Goal: Task Accomplishment & Management: Manage account settings

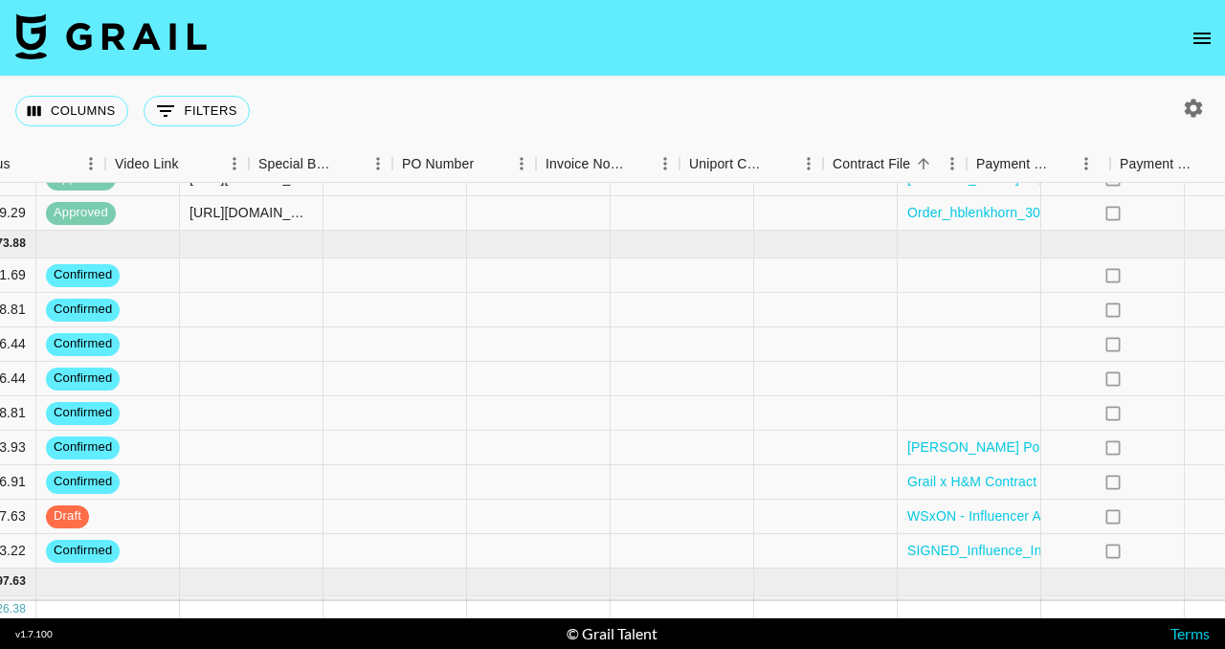
scroll to position [725, 1704]
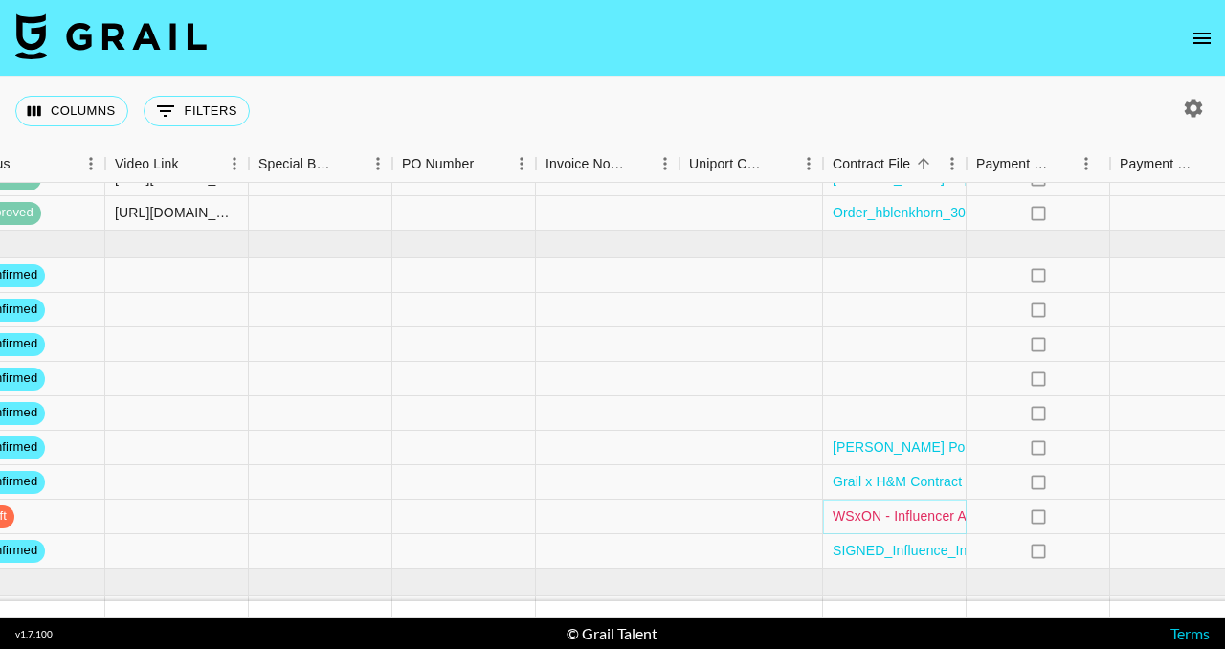
click at [950, 512] on link "WSxON - Influencer Agreement - [PERSON_NAME] - Grail Talent_final.pdf" at bounding box center [1060, 515] width 454 height 19
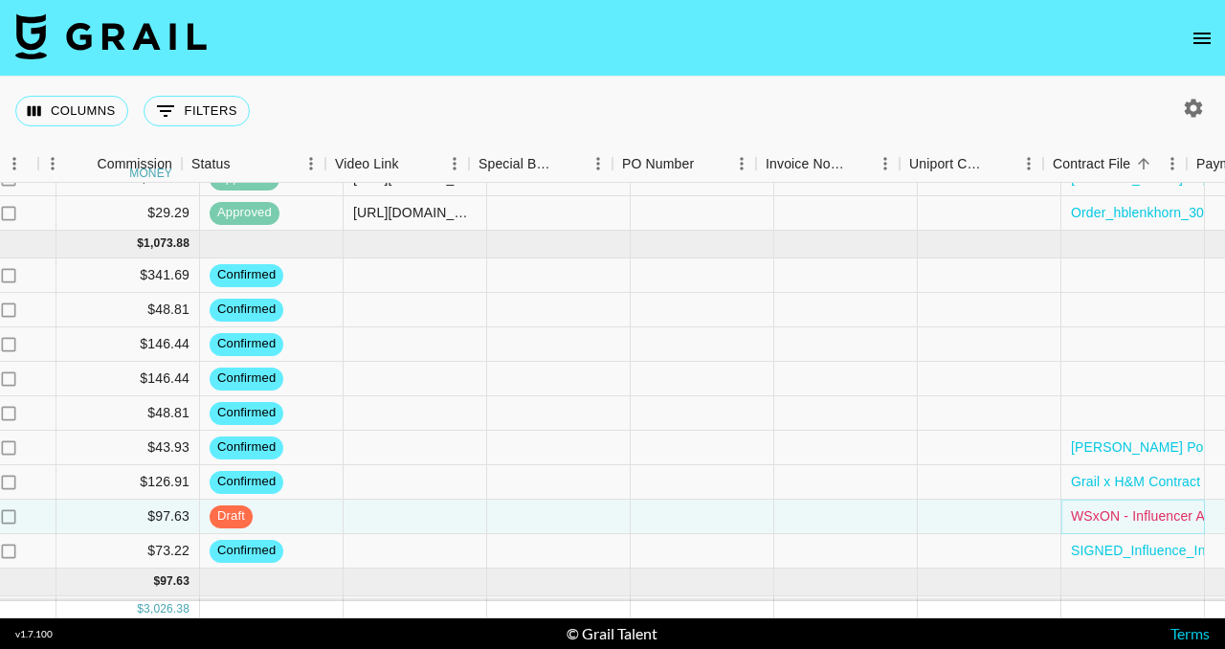
scroll to position [725, 1434]
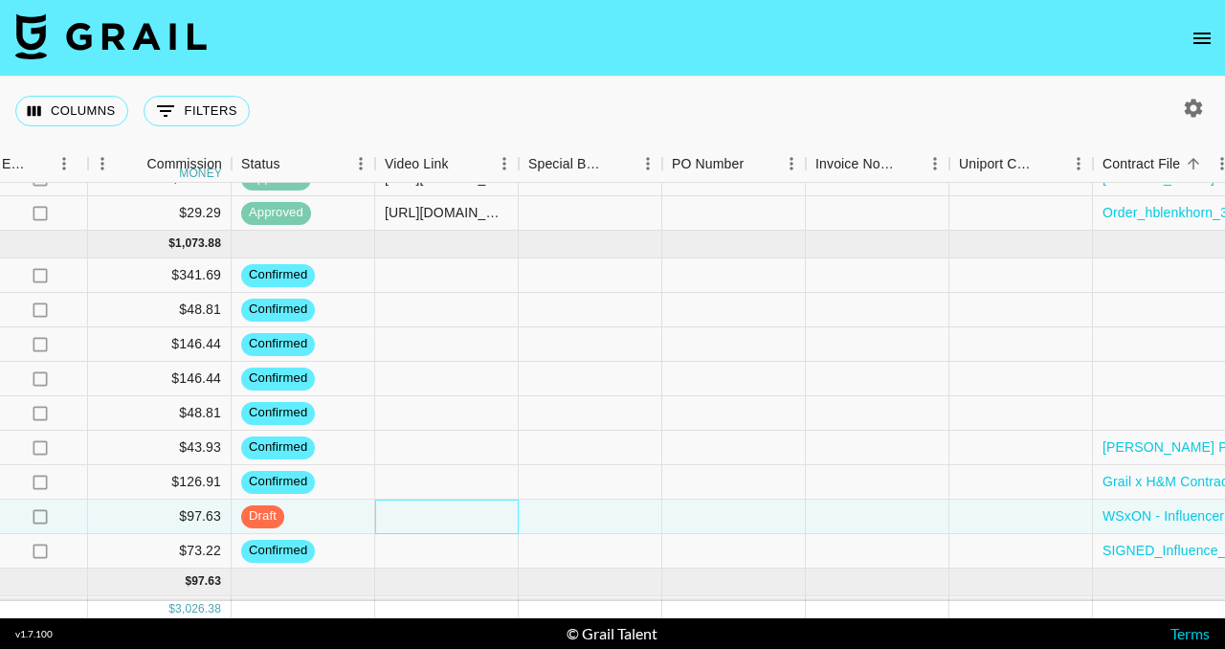
click at [448, 518] on div at bounding box center [447, 517] width 144 height 34
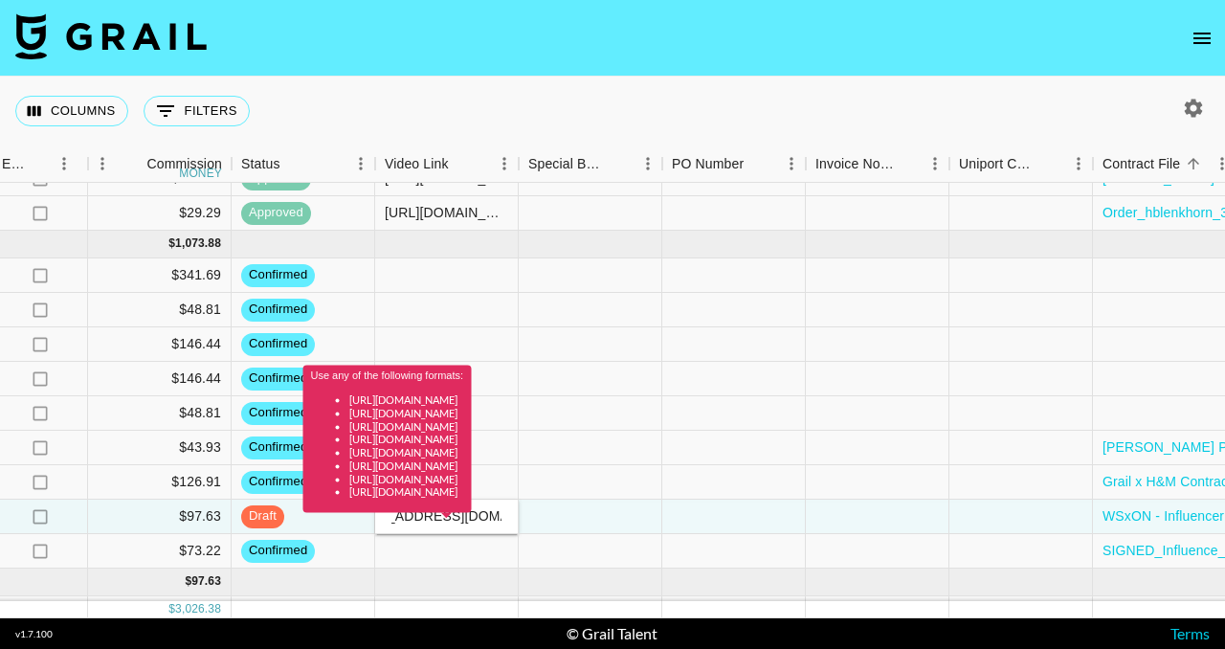
type input "vcollab@beachwaver.com"
click at [448, 517] on span at bounding box center [446, 517] width 11 height 8
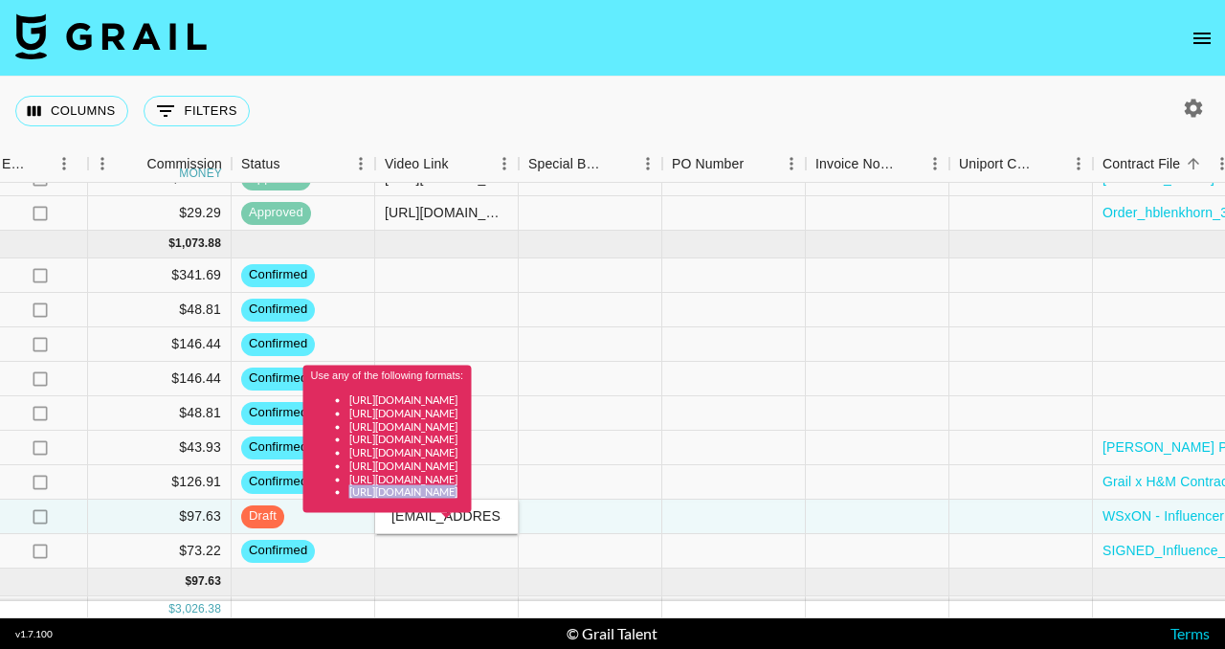
click at [448, 517] on span at bounding box center [446, 517] width 11 height 8
click at [472, 517] on div "Use any of the following formats: https://www.tiktok.com/@user/video/1234567 ht…" at bounding box center [387, 446] width 168 height 161
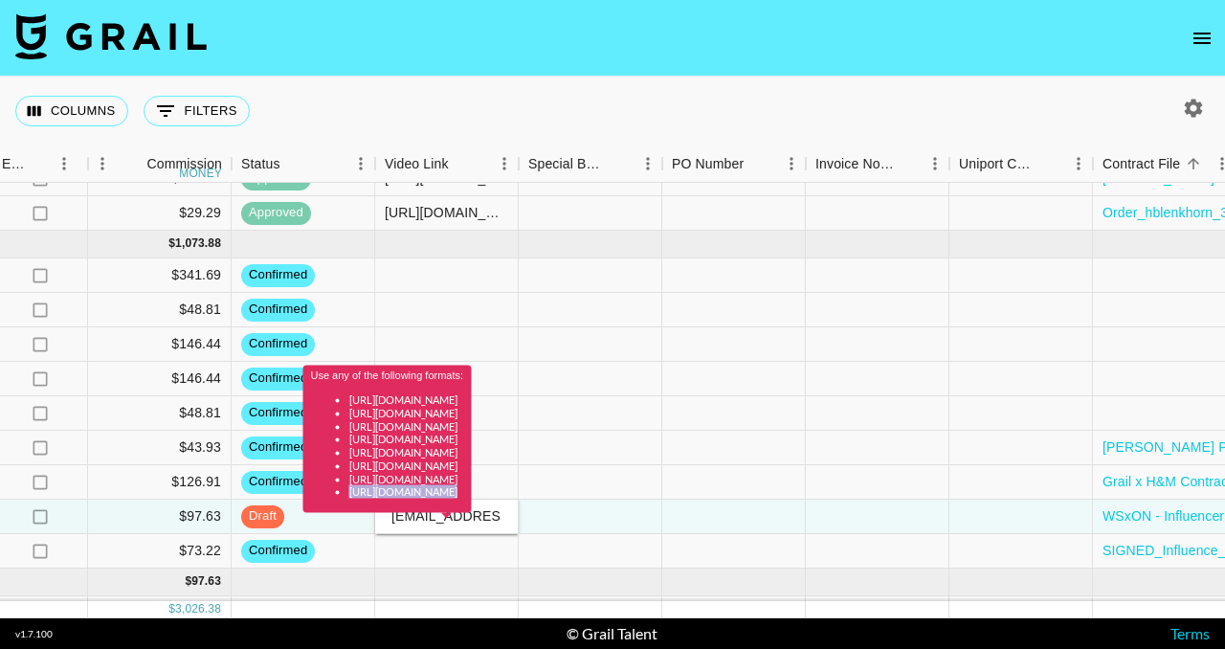
click at [472, 522] on div "Use any of the following formats: https://www.tiktok.com/@user/video/1234567 ht…" at bounding box center [387, 446] width 168 height 161
drag, startPoint x: 504, startPoint y: 521, endPoint x: 357, endPoint y: 521, distance: 147.4
click at [357, 521] on div "Use any of the following formats: https://www.tiktok.com/@user/video/1234567 ht…" at bounding box center [387, 446] width 168 height 161
click at [472, 494] on div "Use any of the following formats: https://www.tiktok.com/@user/video/1234567 ht…" at bounding box center [387, 439] width 168 height 147
click at [472, 518] on div "Use any of the following formats: https://www.tiktok.com/@user/video/1234567 ht…" at bounding box center [387, 446] width 168 height 161
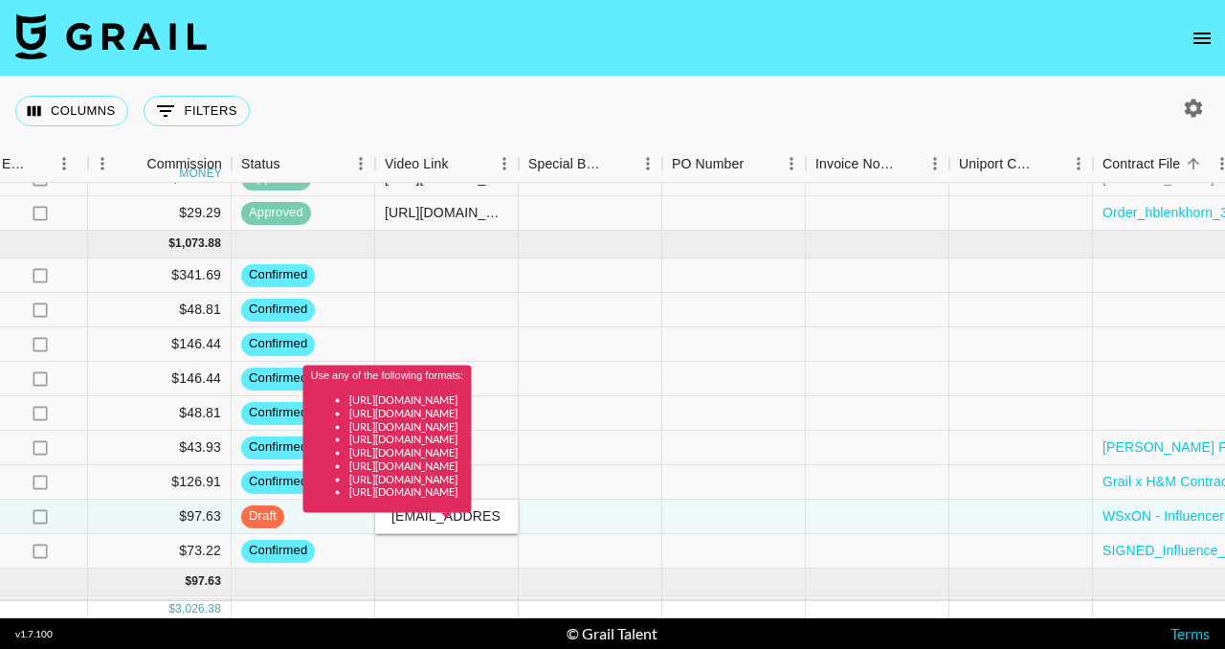
click at [472, 518] on div "Use any of the following formats: https://www.tiktok.com/@user/video/1234567 ht…" at bounding box center [387, 446] width 168 height 161
click at [472, 516] on div "Use any of the following formats: https://www.tiktok.com/@user/video/1234567 ht…" at bounding box center [387, 446] width 168 height 161
click at [455, 512] on div "Use any of the following formats: https://www.tiktok.com/@user/video/1234567 ht…" at bounding box center [387, 446] width 168 height 161
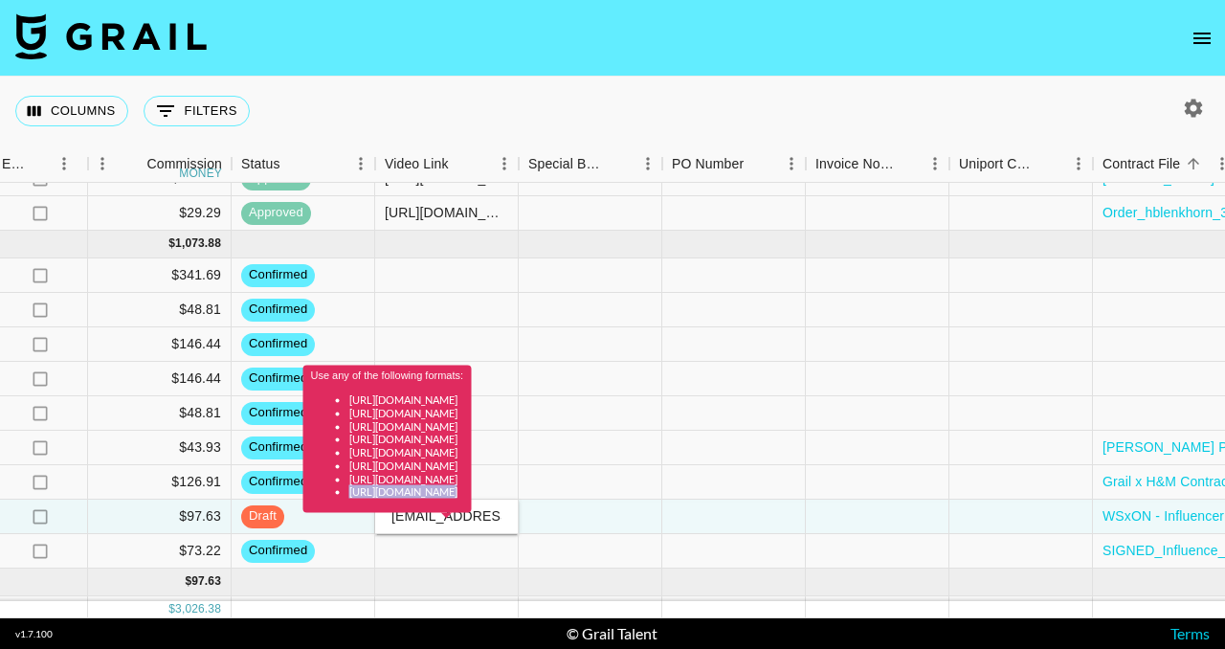
click at [455, 512] on div "Use any of the following formats: https://www.tiktok.com/@user/video/1234567 ht…" at bounding box center [387, 446] width 168 height 161
click at [464, 393] on li "https://www.tiktok.com/@user/video/1234567" at bounding box center [406, 399] width 115 height 13
click at [472, 522] on div "Use any of the following formats: https://www.tiktok.com/@user/video/1234567 ht…" at bounding box center [387, 446] width 168 height 161
click at [472, 518] on div "Use any of the following formats: https://www.tiktok.com/@user/video/1234567 ht…" at bounding box center [387, 446] width 168 height 161
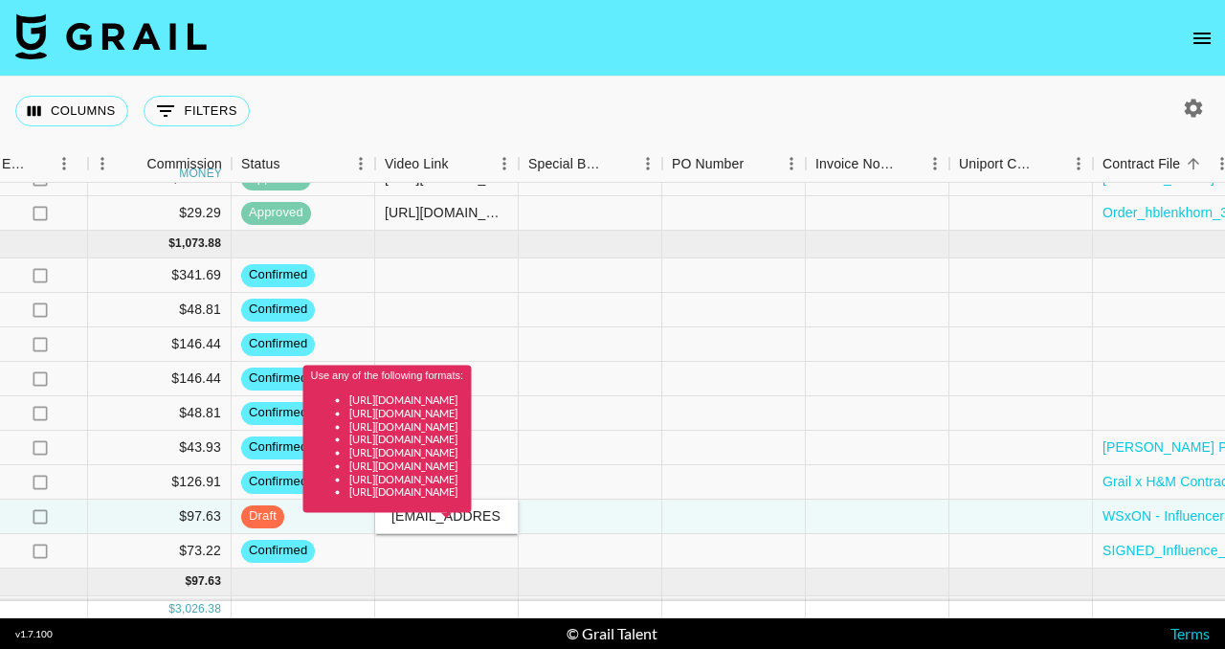
click at [472, 516] on div "Use any of the following formats: https://www.tiktok.com/@user/video/1234567 ht…" at bounding box center [387, 446] width 168 height 161
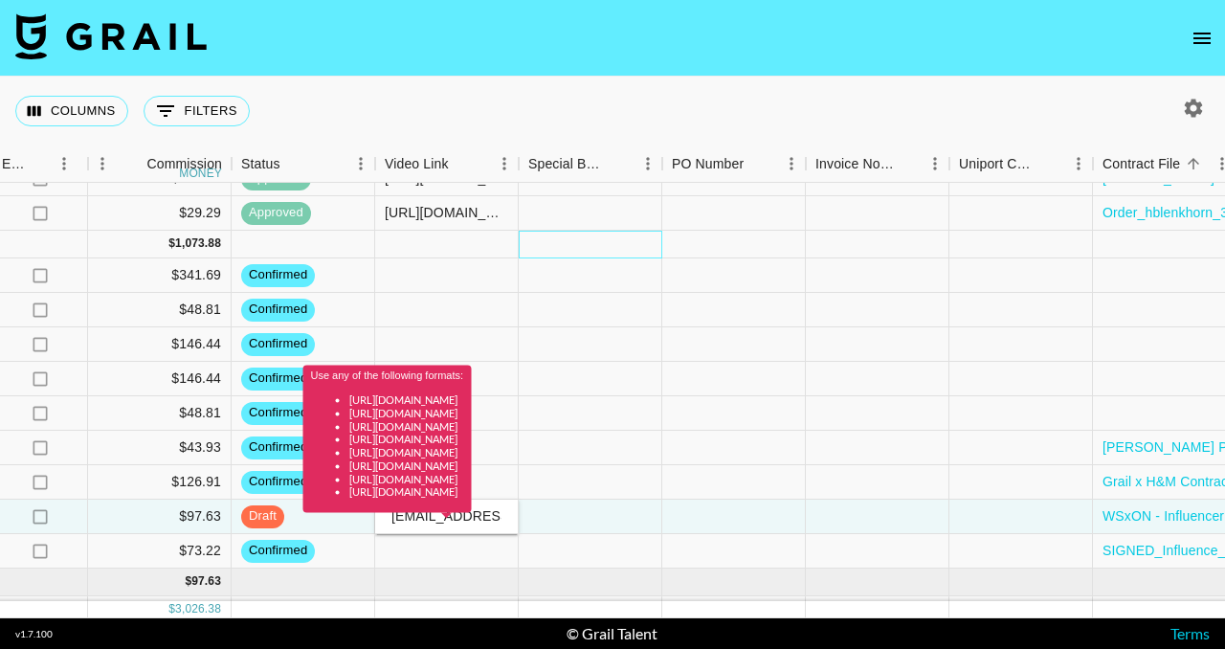
click at [622, 244] on div at bounding box center [591, 245] width 144 height 28
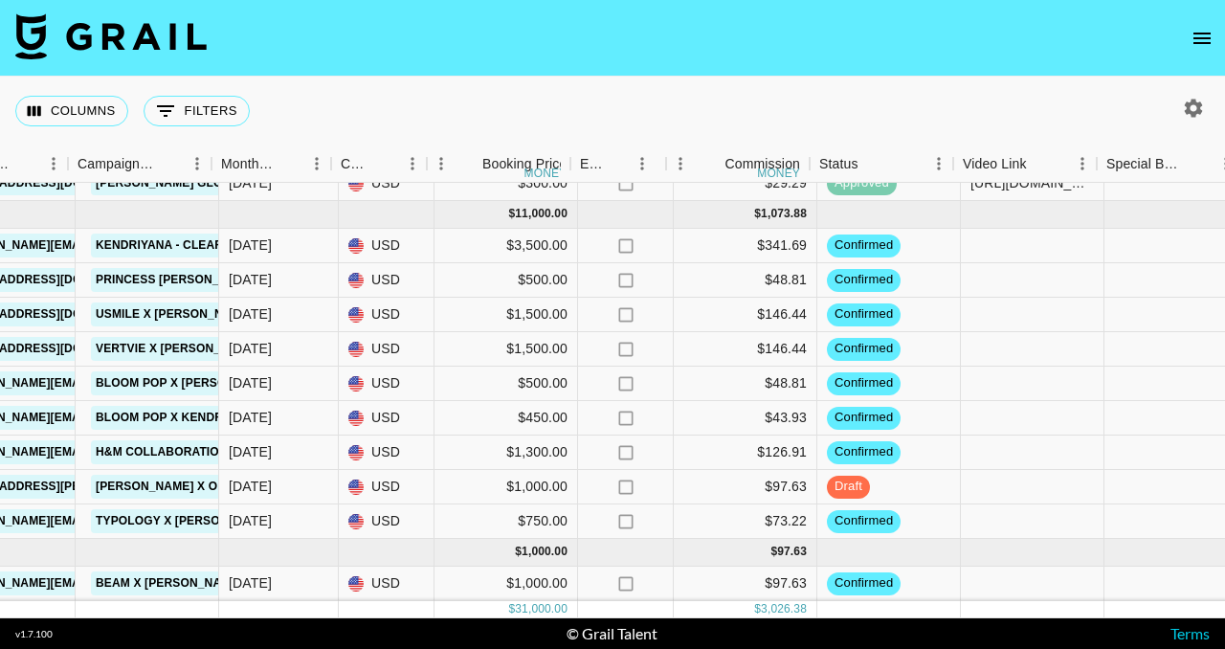
scroll to position [769, 867]
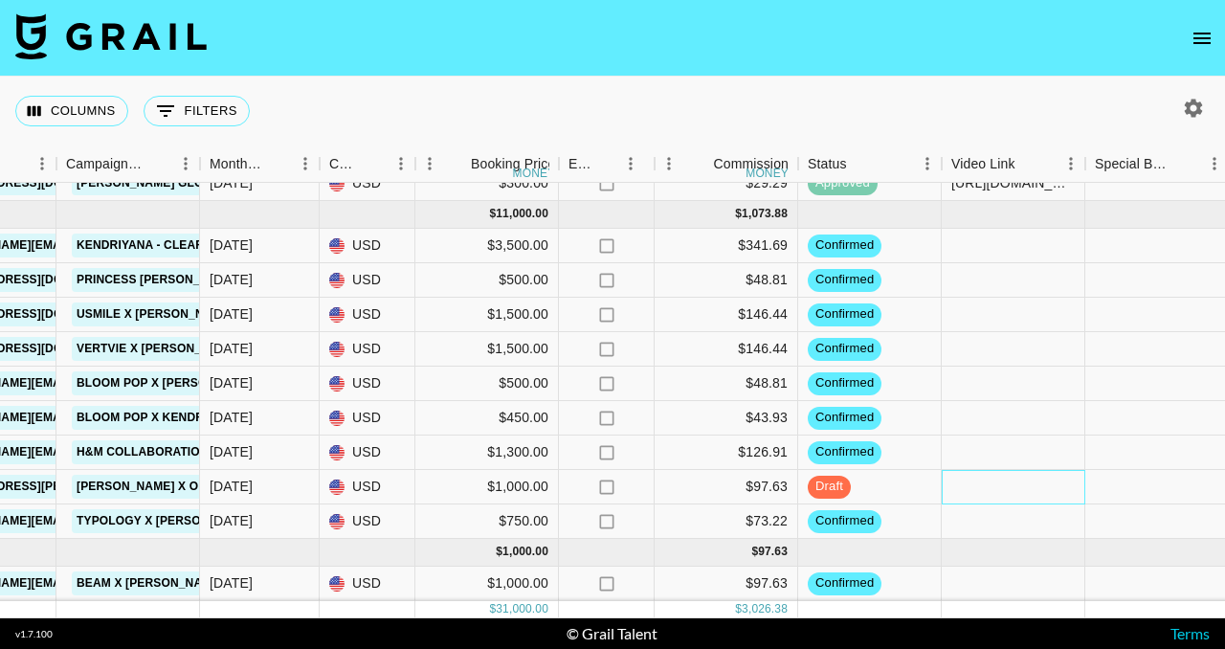
click at [960, 470] on div at bounding box center [1014, 487] width 144 height 34
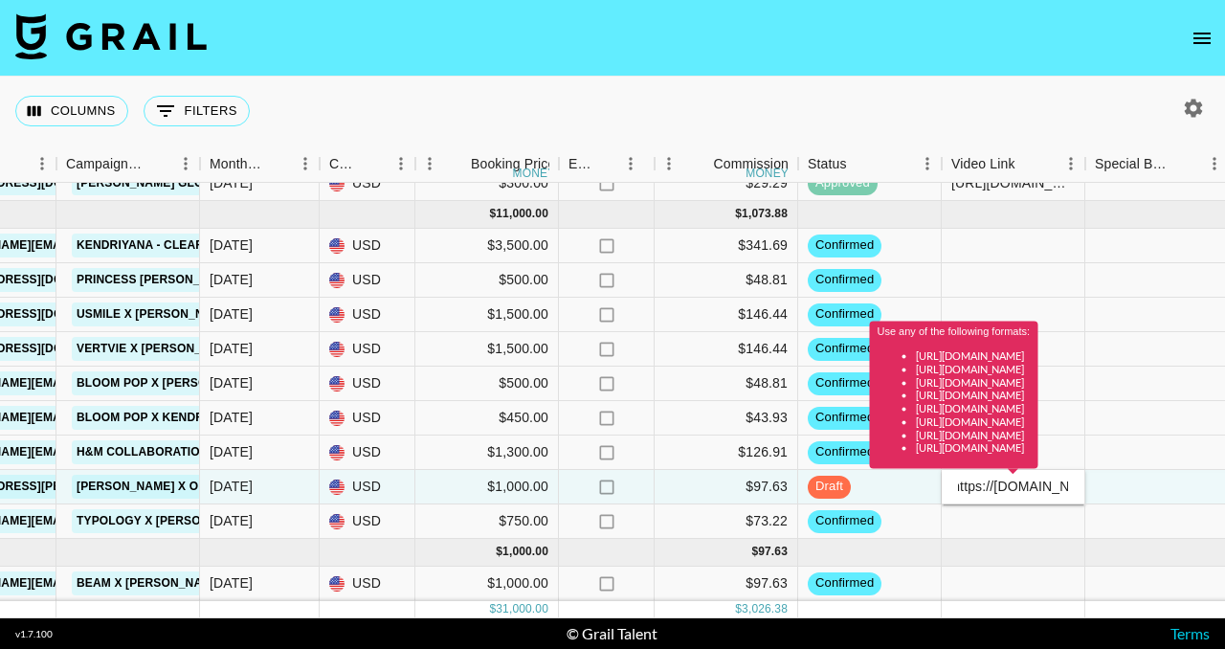
scroll to position [0, 0]
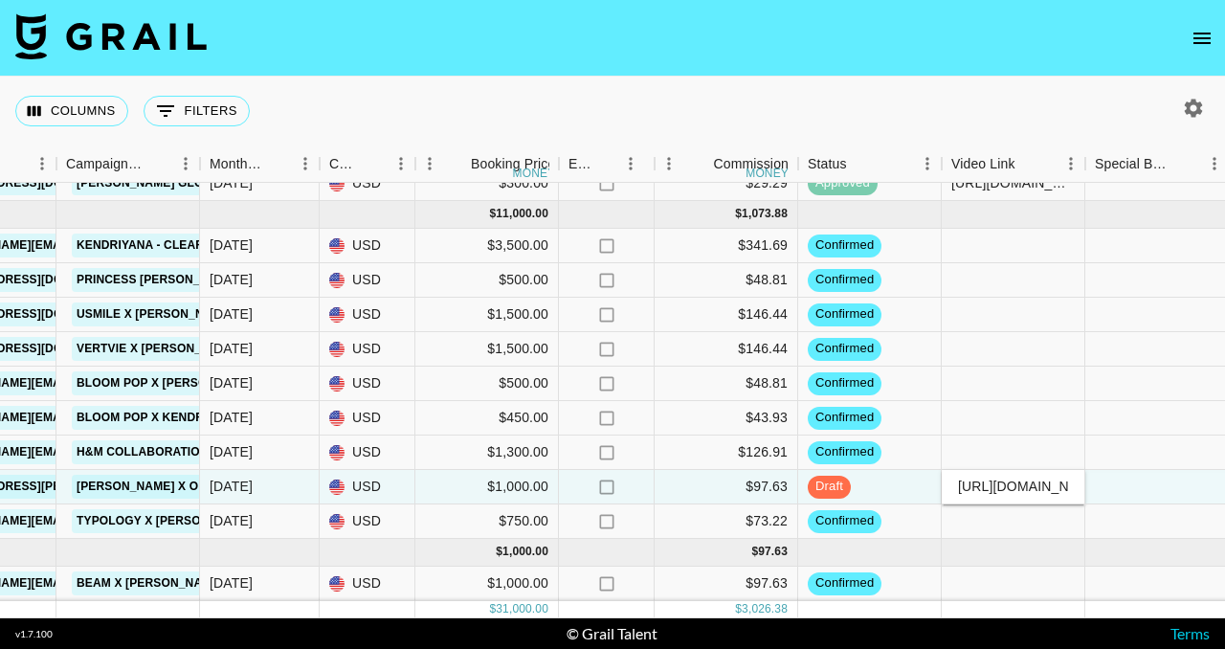
type input "[URL][DOMAIN_NAME]"
click at [1042, 519] on div at bounding box center [1014, 521] width 144 height 34
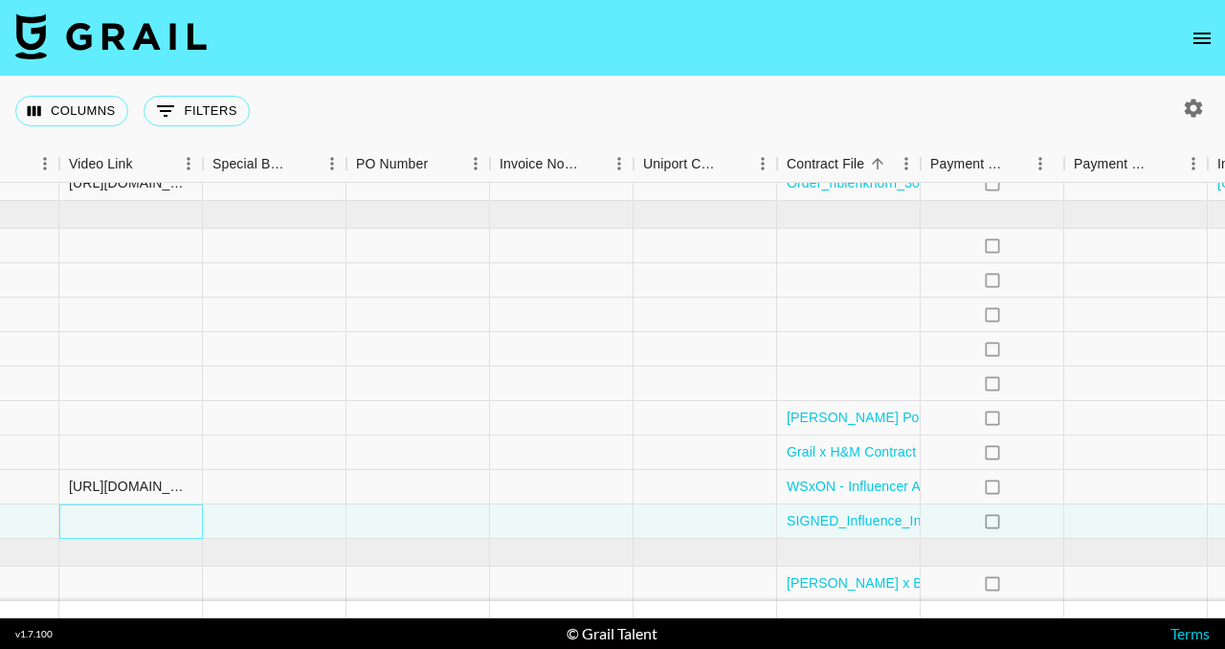
scroll to position [769, 1967]
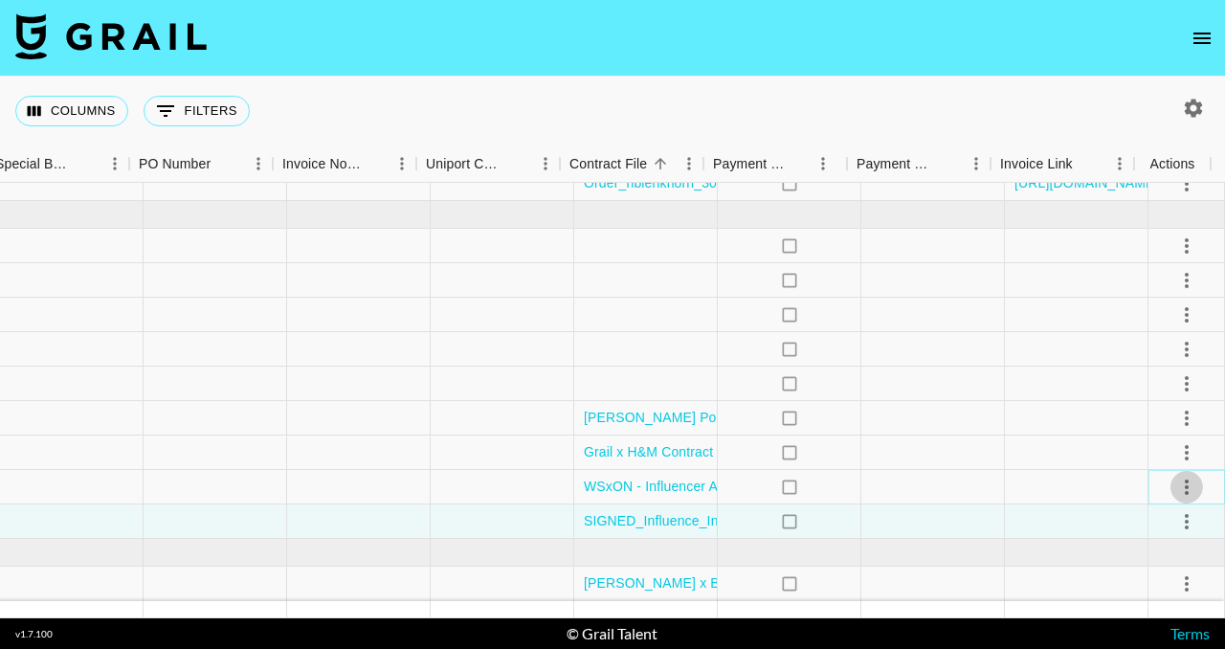
click at [1175, 477] on icon "select merge strategy" at bounding box center [1186, 487] width 23 height 23
click at [1162, 421] on div "Approve" at bounding box center [1145, 431] width 58 height 23
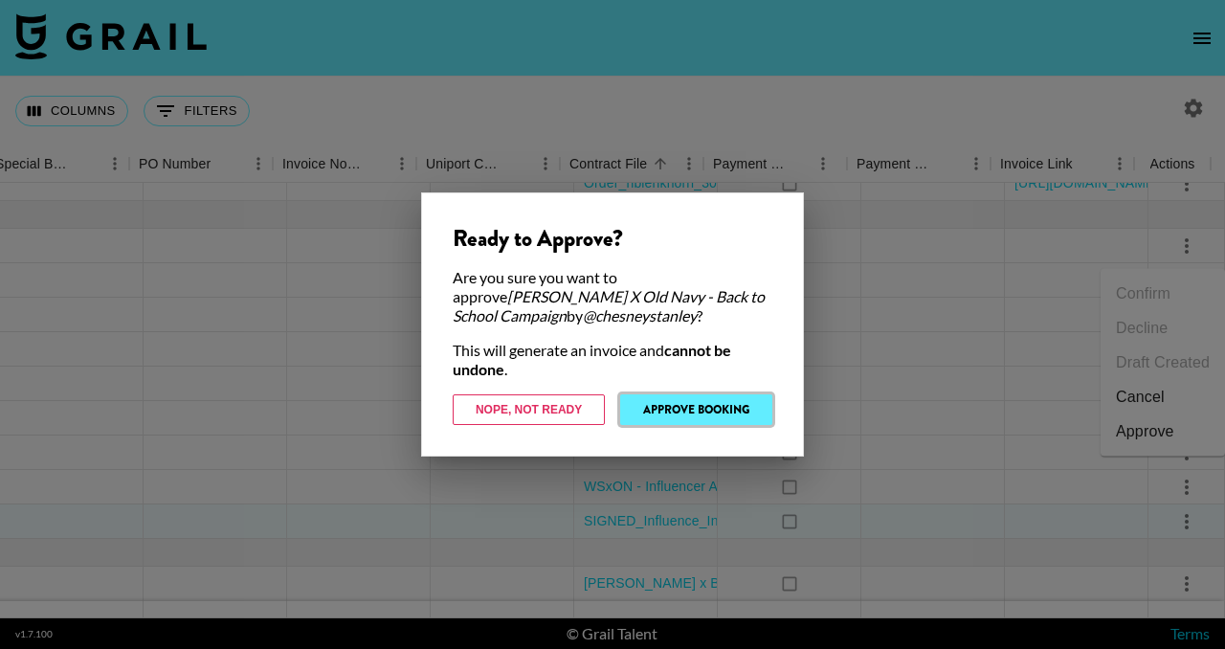
click at [703, 408] on button "Approve Booking" at bounding box center [696, 409] width 152 height 31
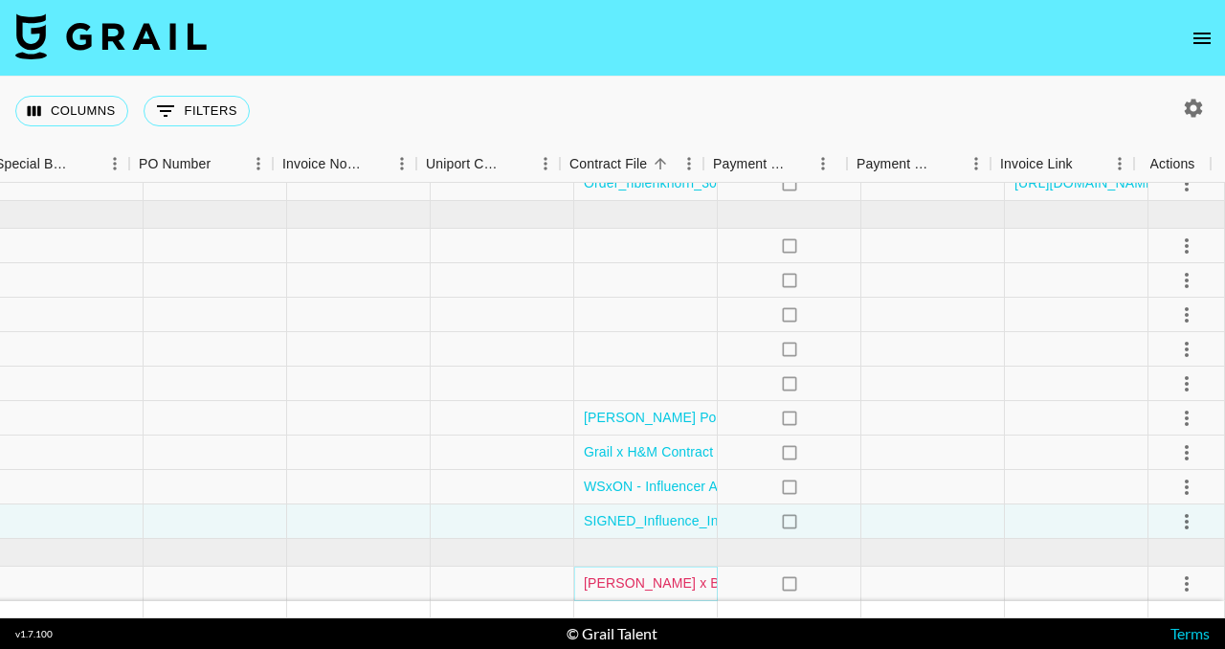
click at [659, 573] on link "[PERSON_NAME] x Beam [DATE] Agreement.pdf" at bounding box center [735, 582] width 302 height 19
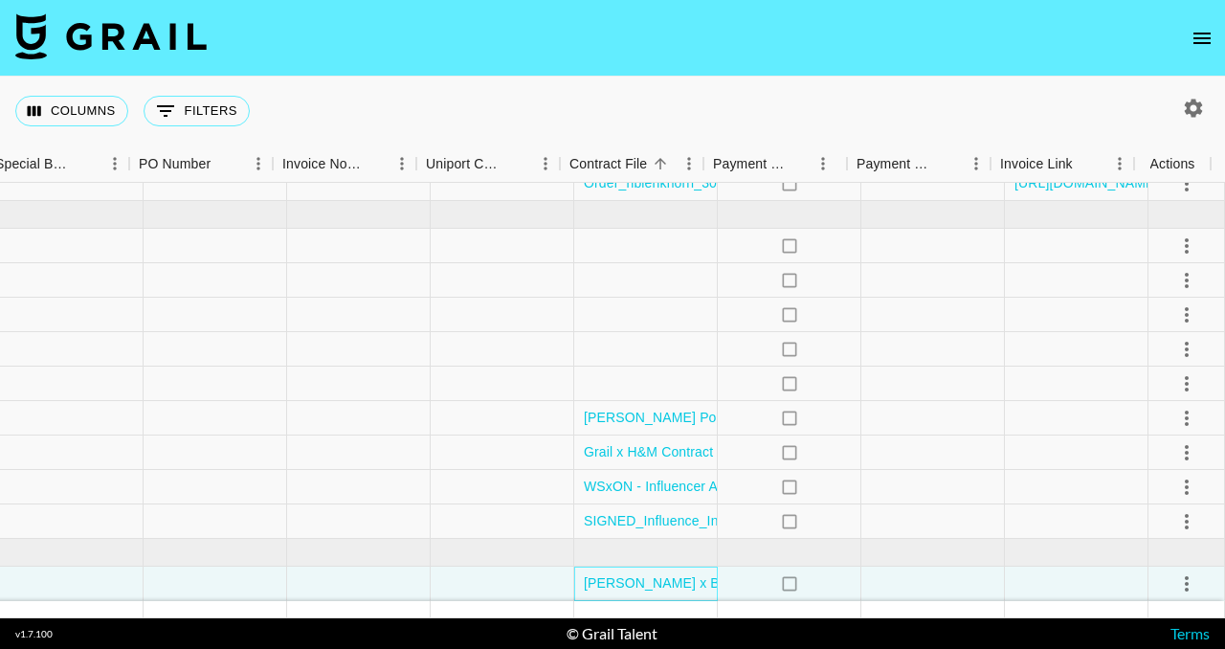
click at [697, 567] on div "[PERSON_NAME] x Beam [DATE] Agreement.pdf" at bounding box center [646, 584] width 144 height 34
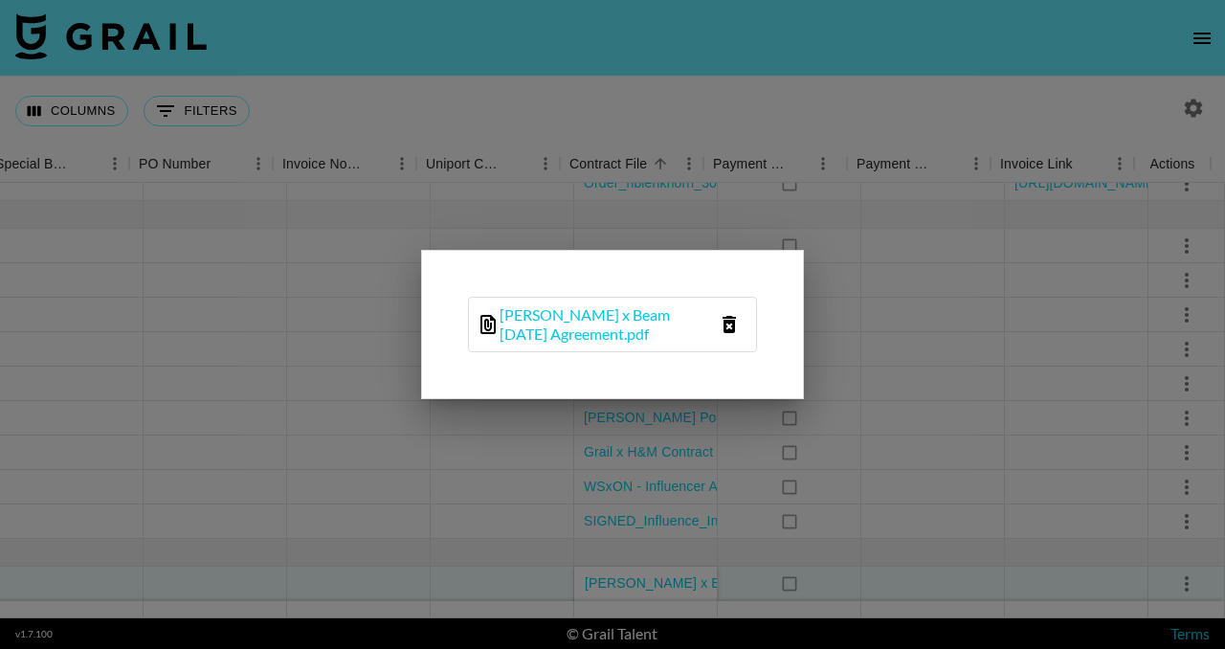
click at [726, 324] on icon "delete file" at bounding box center [729, 324] width 23 height 23
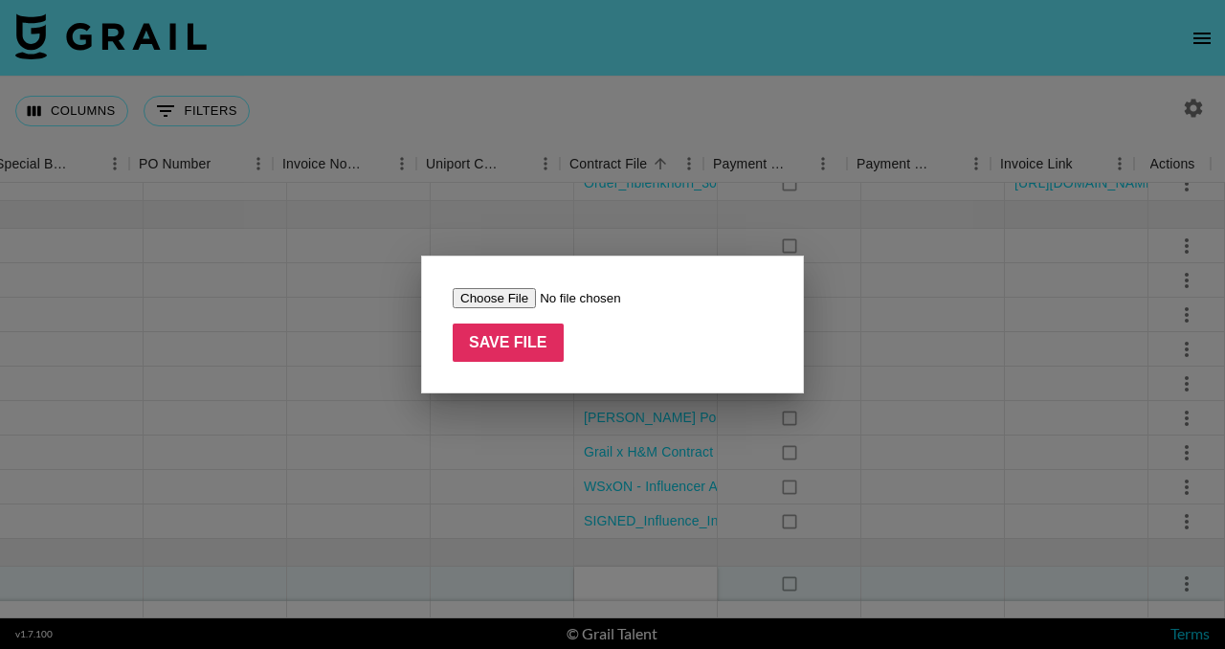
type input "C:\fakepath\rebecca_sue_watson_x_Beam_October_2025_Agreement.pdf"
click at [504, 340] on input "Save File" at bounding box center [508, 343] width 111 height 38
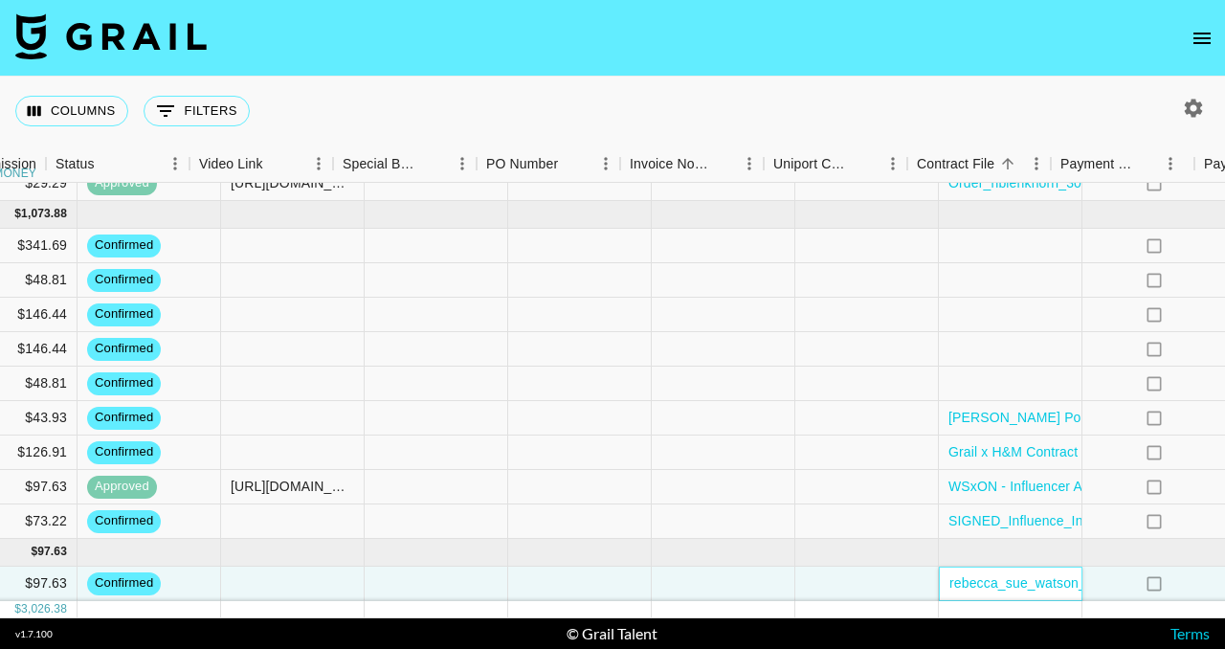
scroll to position [769, 1529]
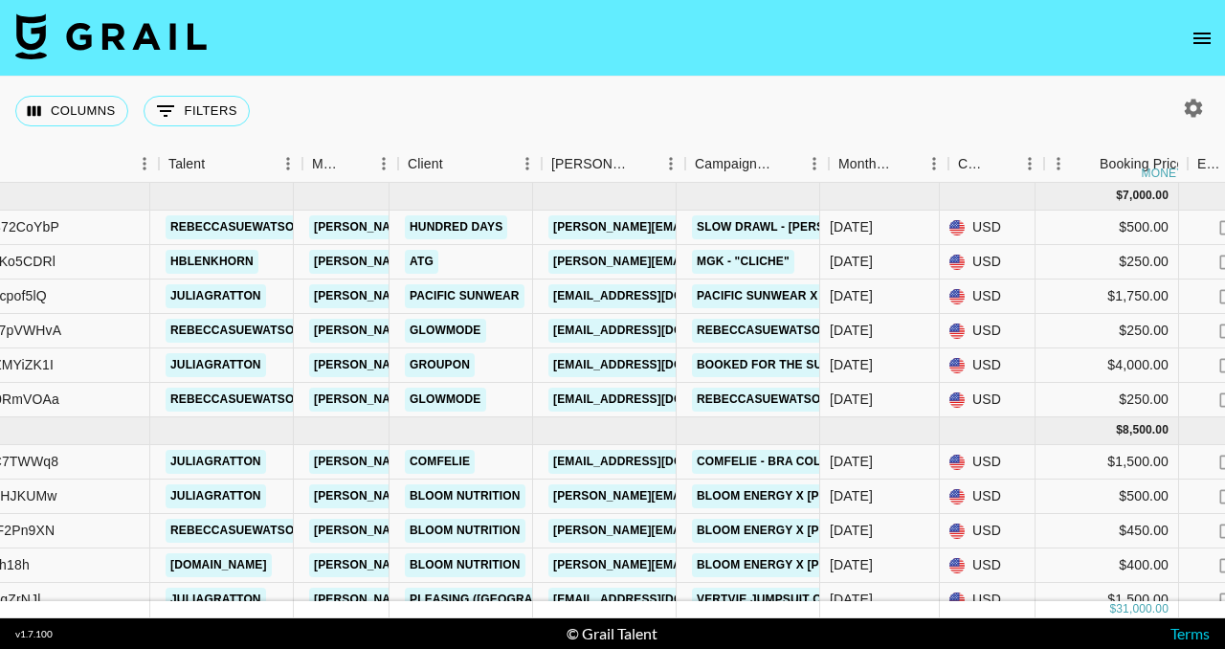
scroll to position [0, 236]
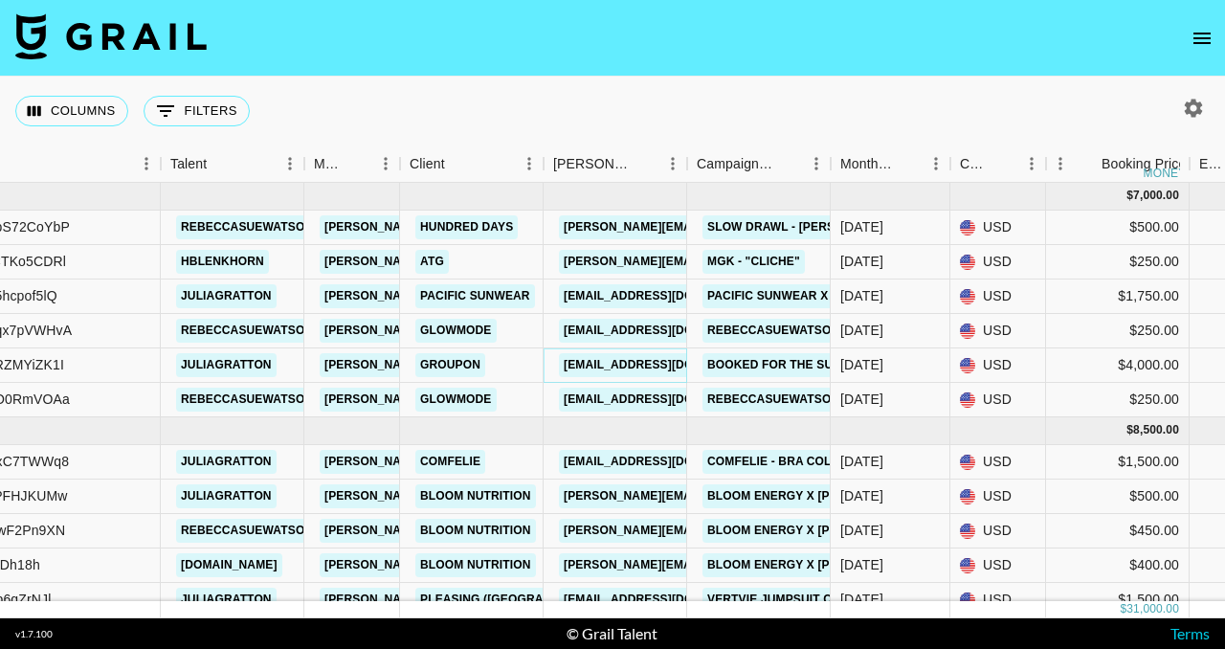
click at [584, 371] on link "[EMAIL_ADDRESS][DOMAIN_NAME]" at bounding box center [666, 365] width 214 height 24
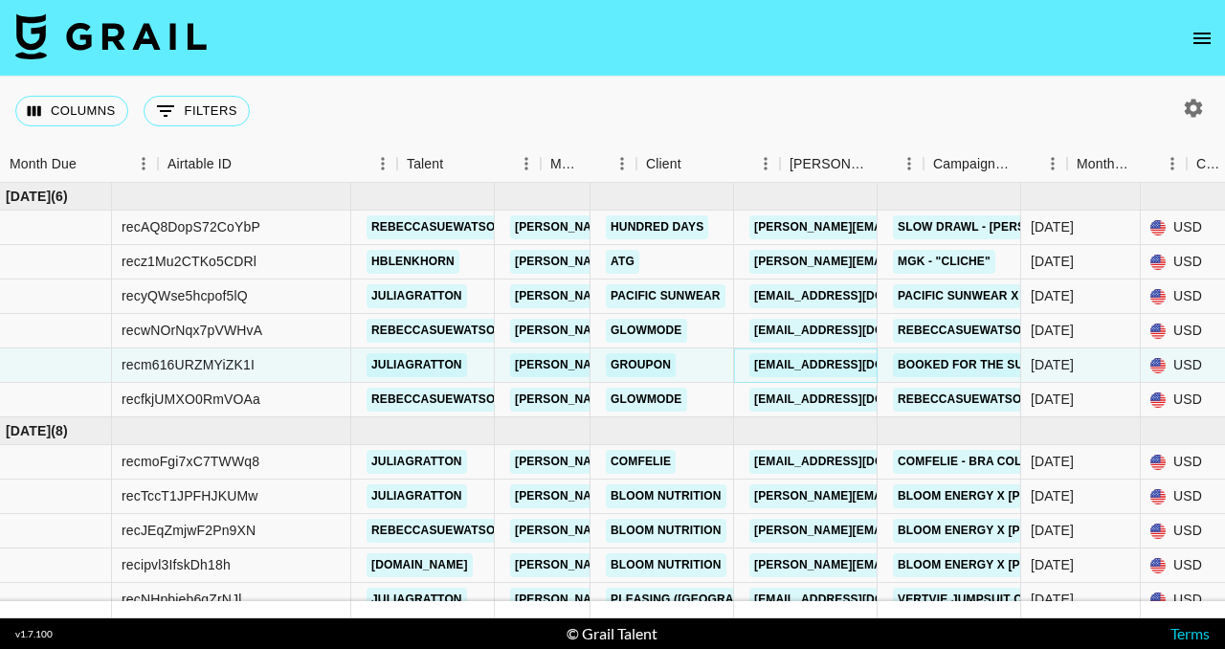
scroll to position [0, 0]
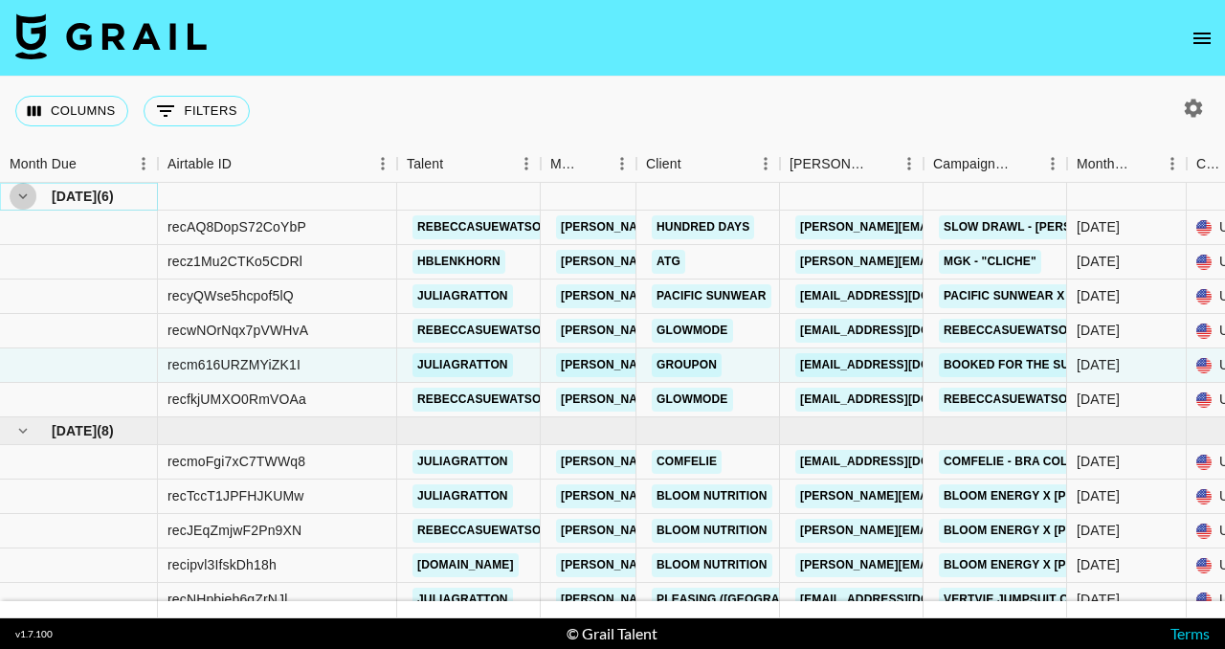
click at [26, 194] on icon "hide children" at bounding box center [23, 196] width 9 height 6
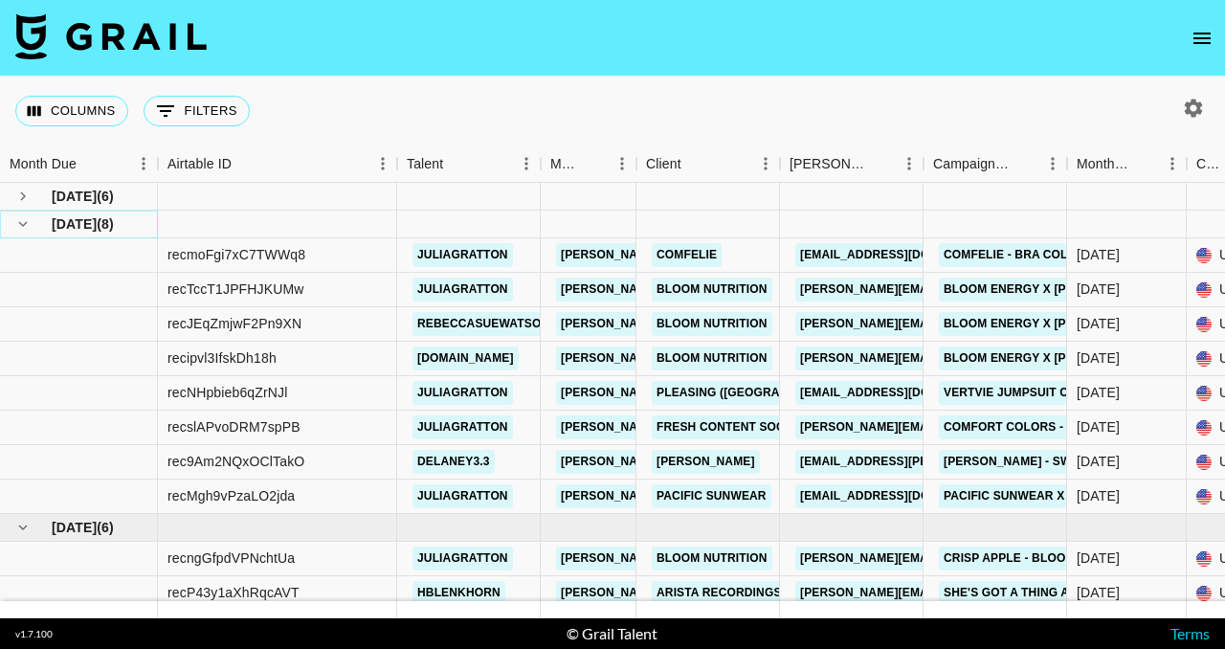
click at [24, 218] on icon "hide children" at bounding box center [22, 223] width 17 height 17
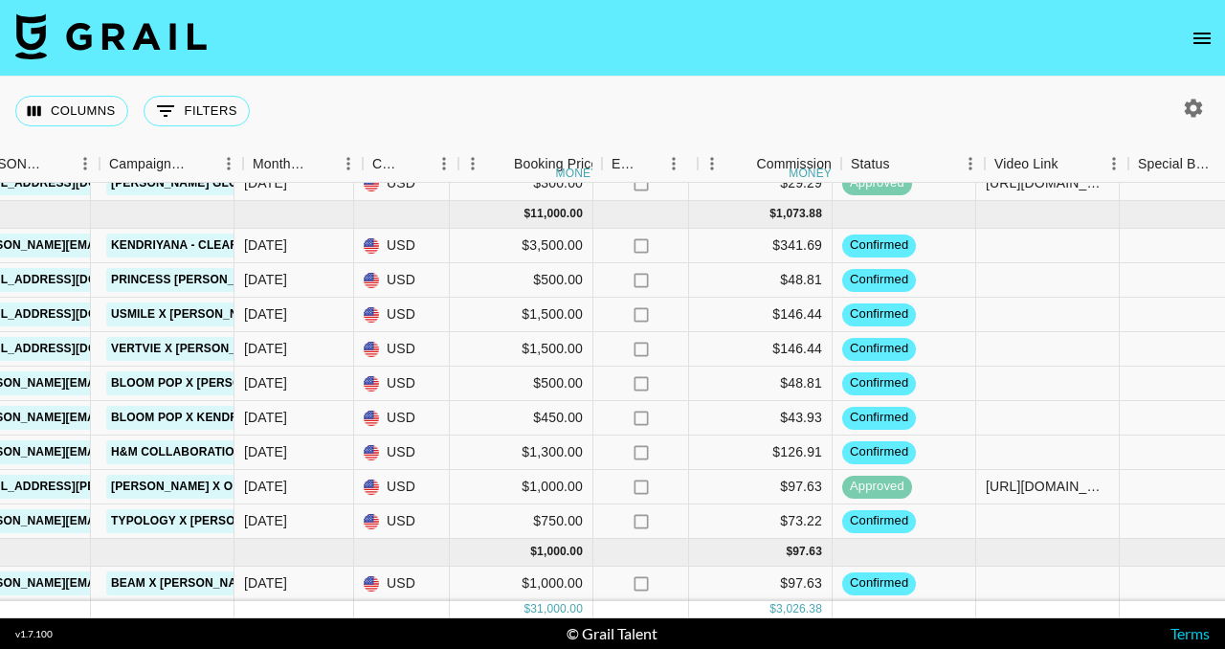
scroll to position [251, 837]
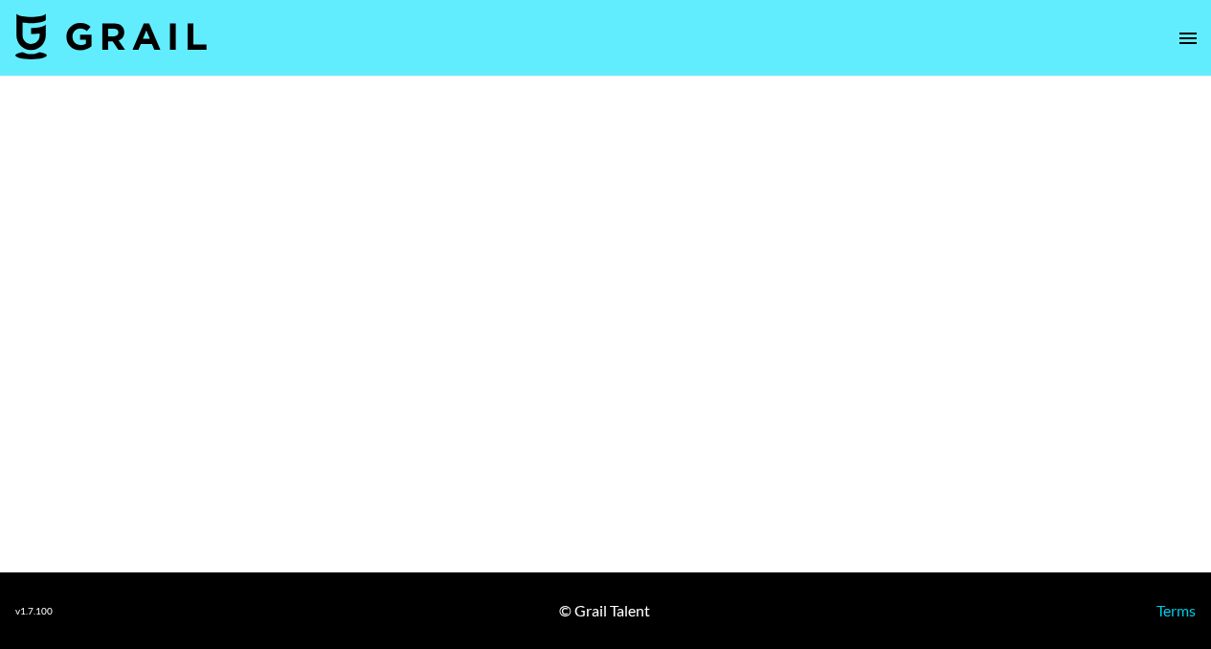
select select "Brand"
